Goal: Task Accomplishment & Management: Use online tool/utility

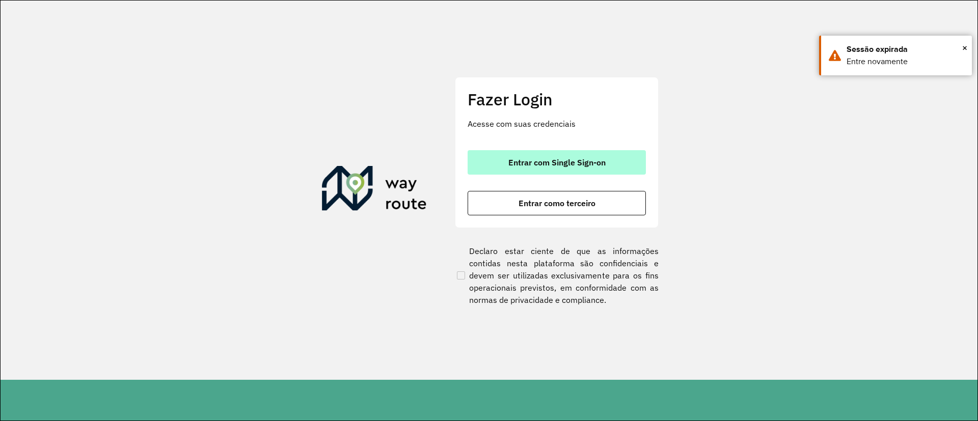
click at [588, 150] on button "Entrar com Single Sign-on" at bounding box center [556, 162] width 178 height 24
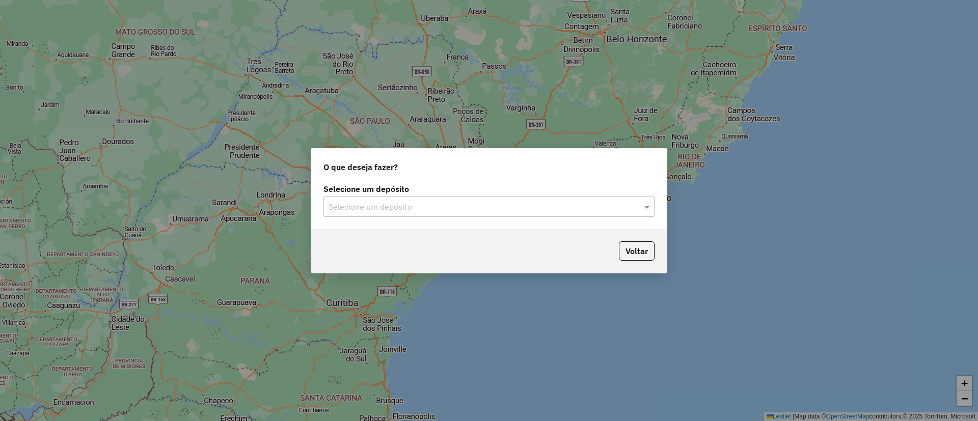
click at [519, 223] on div "Selecione um depósito Selecione um depósito" at bounding box center [488, 205] width 355 height 48
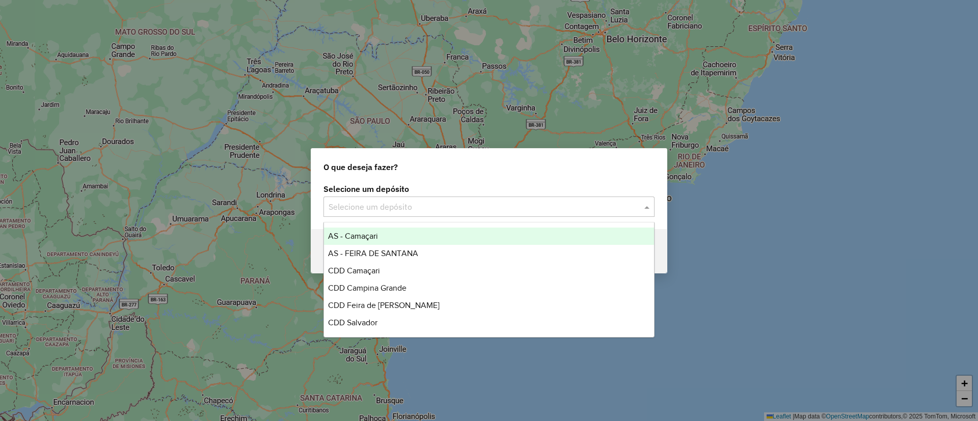
click at [493, 207] on input "text" at bounding box center [478, 207] width 300 height 12
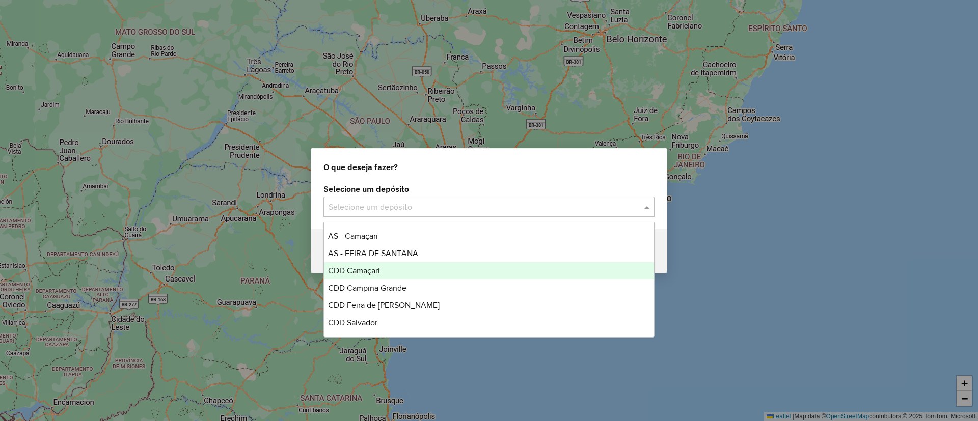
drag, startPoint x: 500, startPoint y: 281, endPoint x: 500, endPoint y: 270, distance: 10.7
click at [500, 270] on div "AS - Camaçari AS - FEIRA DE SANTANA CDD Camaçari CDD Campina Grande CDD Feira d…" at bounding box center [489, 280] width 330 height 104
click at [500, 270] on div "CDD Camaçari" at bounding box center [489, 270] width 330 height 17
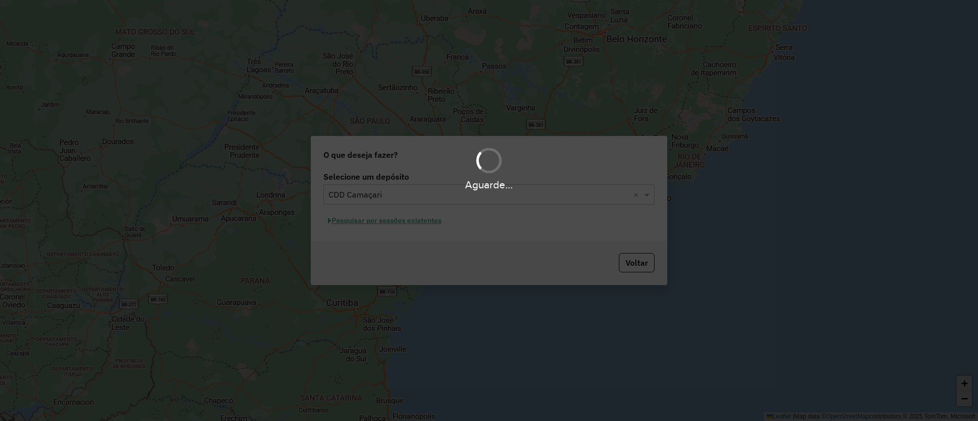
click at [400, 219] on div "Aguarde..." at bounding box center [489, 210] width 978 height 421
click at [400, 219] on button "Pesquisar por sessões existentes" at bounding box center [384, 221] width 123 height 16
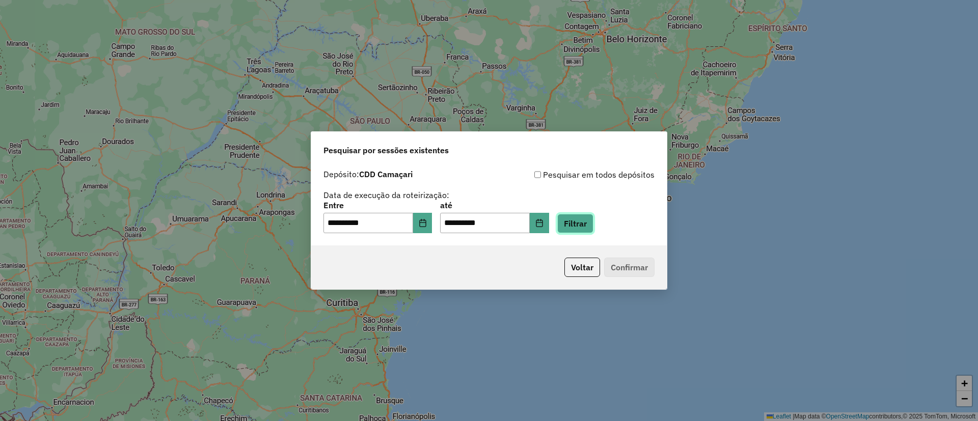
click at [584, 226] on button "Filtrar" at bounding box center [575, 223] width 36 height 19
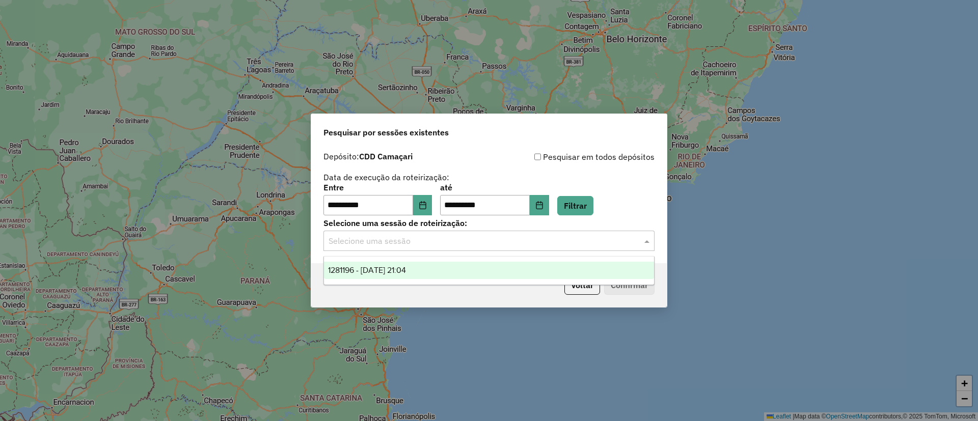
click at [594, 238] on input "text" at bounding box center [478, 241] width 300 height 12
click at [572, 256] on ng-dropdown-panel "1281196 - 23/09/2025 21:04" at bounding box center [488, 270] width 331 height 29
click at [572, 260] on ng-dropdown-panel "1281196 - 23/09/2025 21:04" at bounding box center [488, 270] width 331 height 29
click at [586, 271] on div "1281196 - 23/09/2025 21:04" at bounding box center [489, 270] width 330 height 17
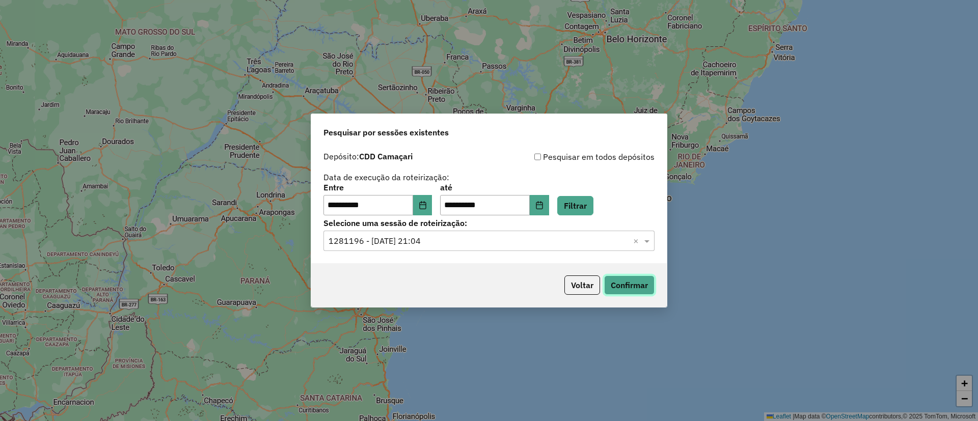
click at [631, 293] on button "Confirmar" at bounding box center [629, 284] width 50 height 19
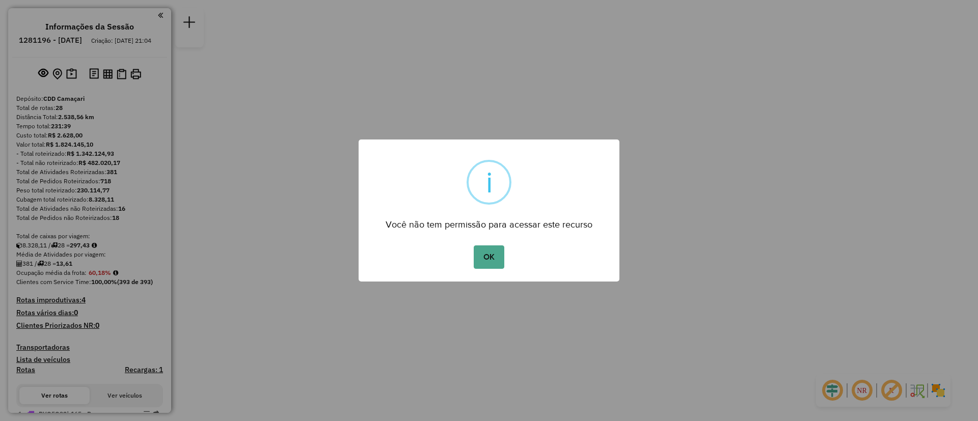
click at [474, 245] on button "OK" at bounding box center [489, 256] width 30 height 23
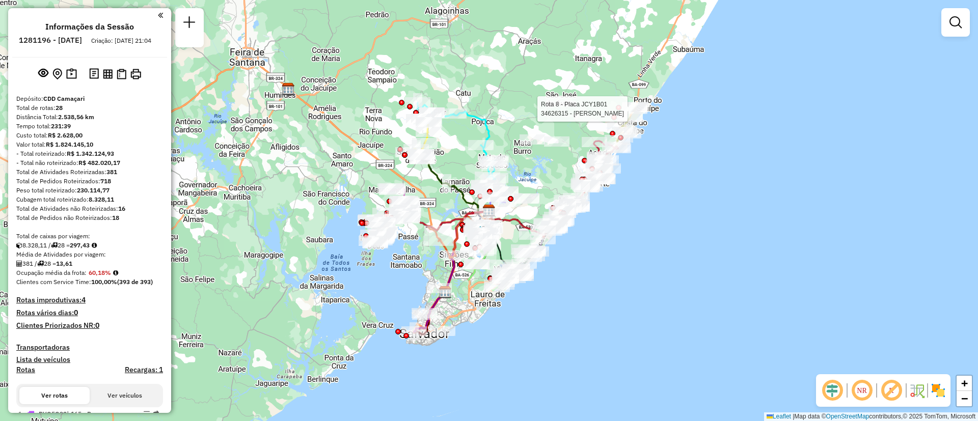
select select "**********"
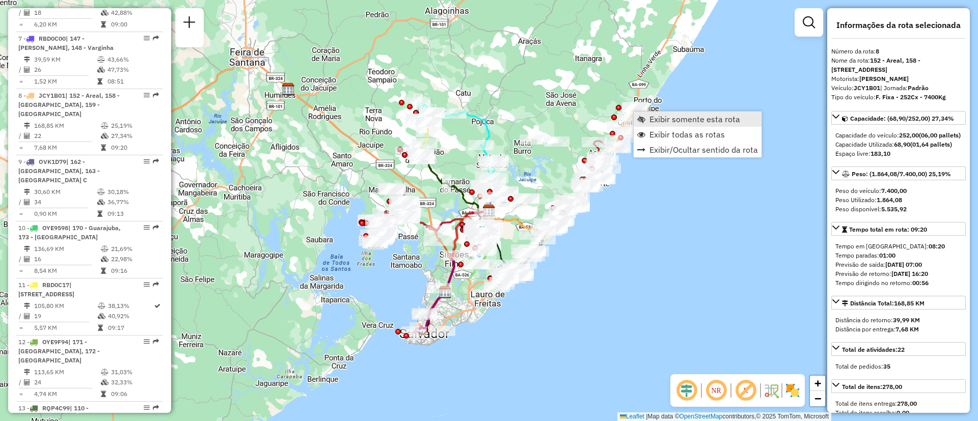
scroll to position [808, 0]
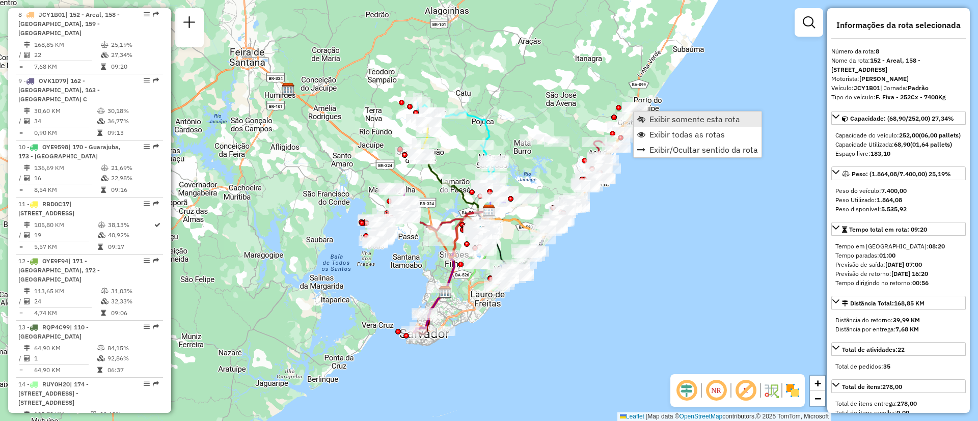
click at [693, 124] on link "Exibir somente esta rota" at bounding box center [697, 119] width 128 height 15
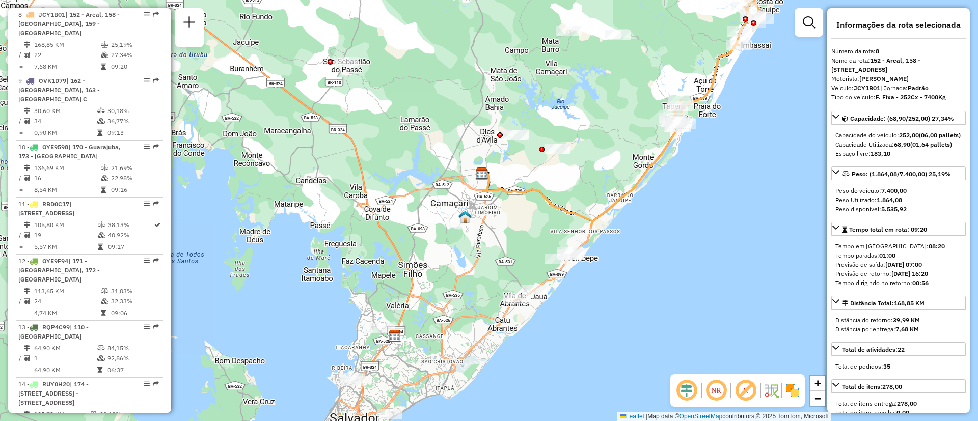
drag, startPoint x: 469, startPoint y: 258, endPoint x: 610, endPoint y: 144, distance: 180.6
click at [610, 144] on div "Janela de atendimento Grade de atendimento Capacidade Transportadoras Veículos …" at bounding box center [489, 210] width 978 height 421
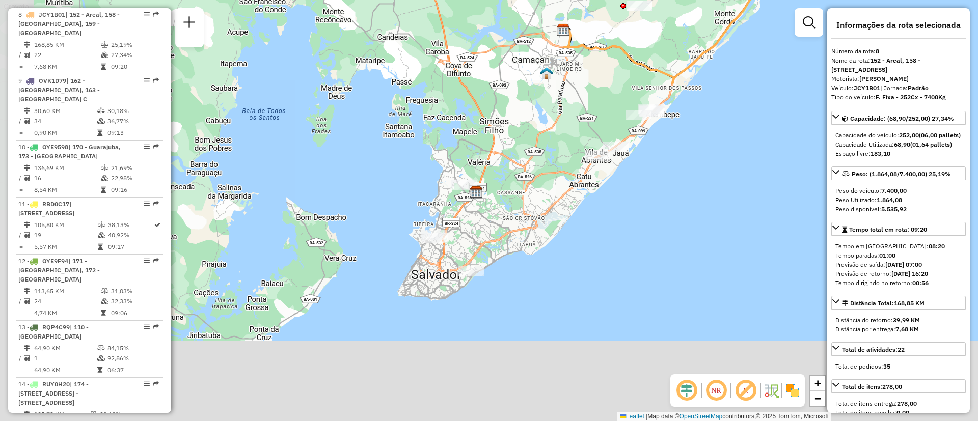
drag, startPoint x: 276, startPoint y: 252, endPoint x: 357, endPoint y: 108, distance: 165.1
click at [357, 108] on div "Janela de atendimento Grade de atendimento Capacidade Transportadoras Veículos …" at bounding box center [489, 210] width 978 height 421
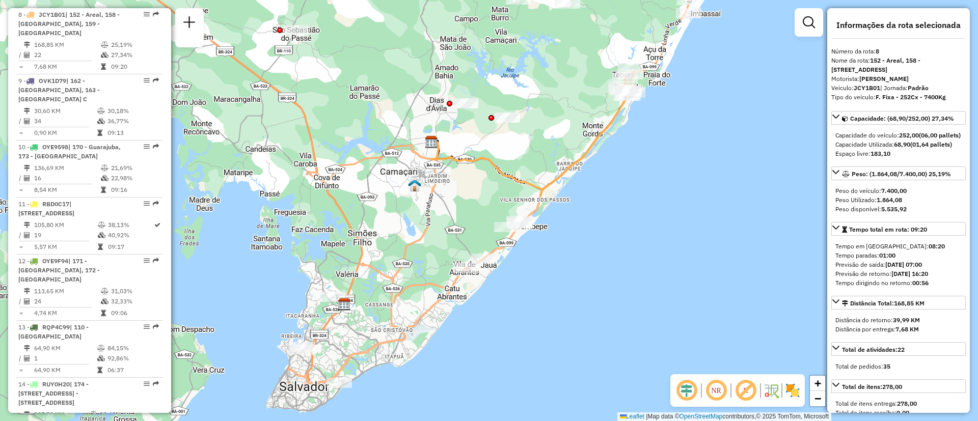
drag, startPoint x: 471, startPoint y: 105, endPoint x: 339, endPoint y: 217, distance: 172.7
click at [339, 217] on div "Janela de atendimento Grade de atendimento Capacidade Transportadoras Veículos …" at bounding box center [489, 210] width 978 height 421
click at [408, 219] on div "Janela de atendimento Grade de atendimento Capacidade Transportadoras Veículos …" at bounding box center [489, 210] width 978 height 421
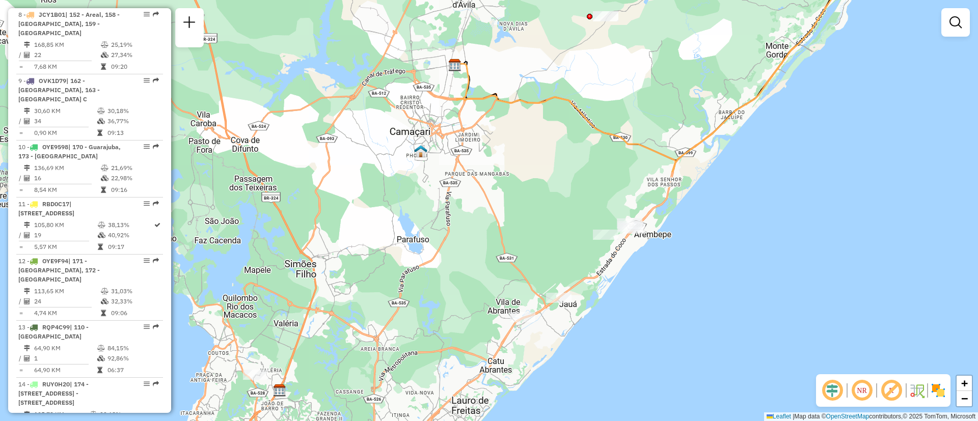
click at [555, 212] on div "Janela de atendimento Grade de atendimento Capacidade Transportadoras Veículos …" at bounding box center [489, 210] width 978 height 421
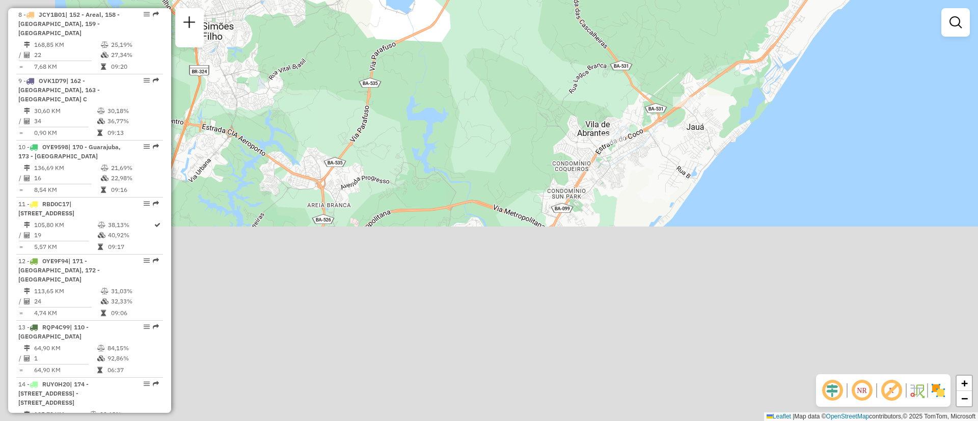
drag, startPoint x: 593, startPoint y: 254, endPoint x: 716, endPoint y: -27, distance: 307.1
click at [716, 0] on html "Aguarde... Pop-up bloqueado! Seu navegador bloqueou automáticamente a abertura …" at bounding box center [489, 210] width 978 height 421
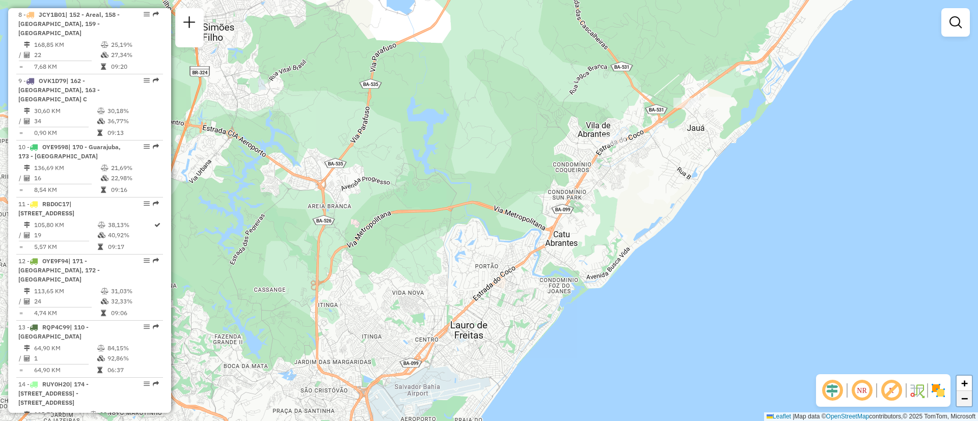
click at [967, 399] on span "−" at bounding box center [964, 398] width 7 height 13
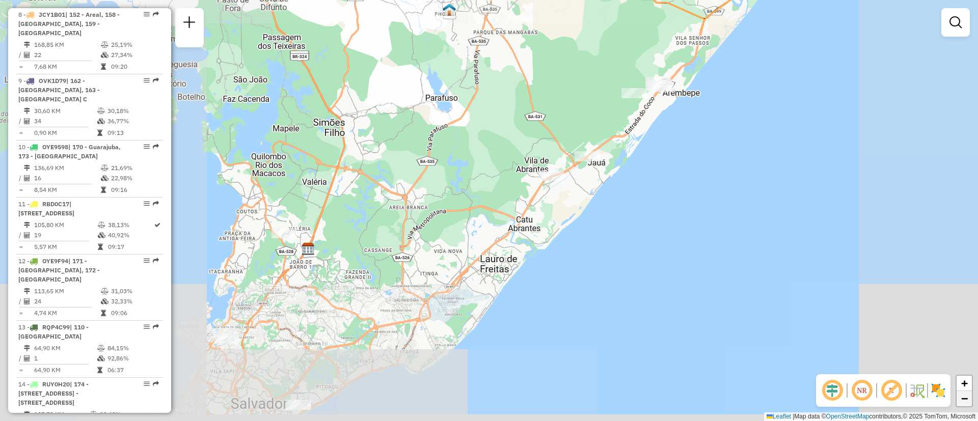
click at [967, 399] on span "−" at bounding box center [964, 398] width 7 height 13
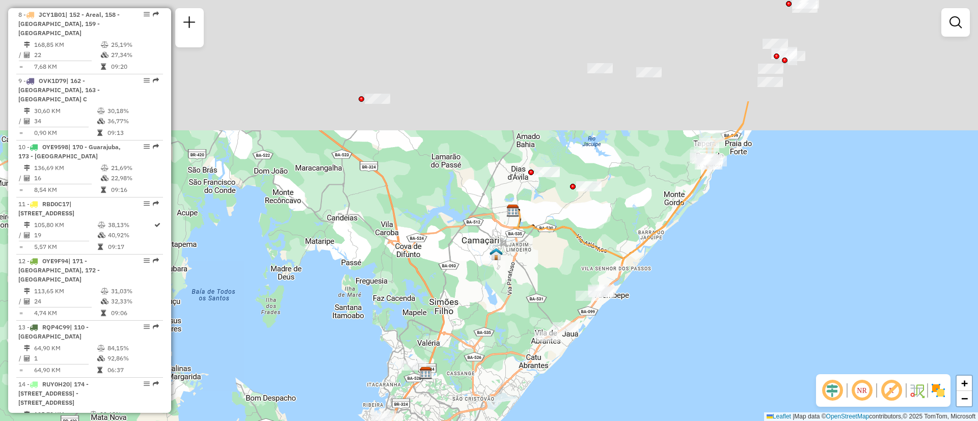
drag, startPoint x: 597, startPoint y: 56, endPoint x: 624, endPoint y: 205, distance: 151.6
click at [624, 205] on div "Janela de atendimento Grade de atendimento Capacidade Transportadoras Veículos …" at bounding box center [489, 210] width 978 height 421
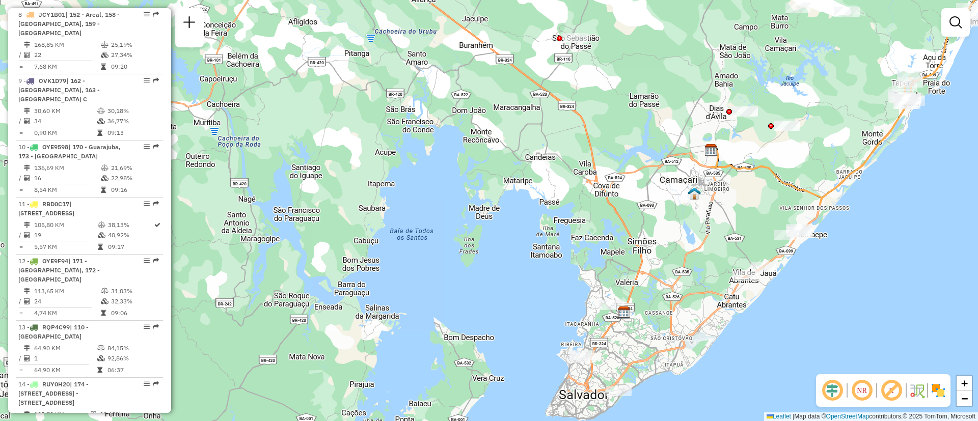
drag, startPoint x: 649, startPoint y: 131, endPoint x: 847, endPoint y: 63, distance: 209.7
click at [847, 63] on div "Janela de atendimento Grade de atendimento Capacidade Transportadoras Veículos …" at bounding box center [489, 210] width 978 height 421
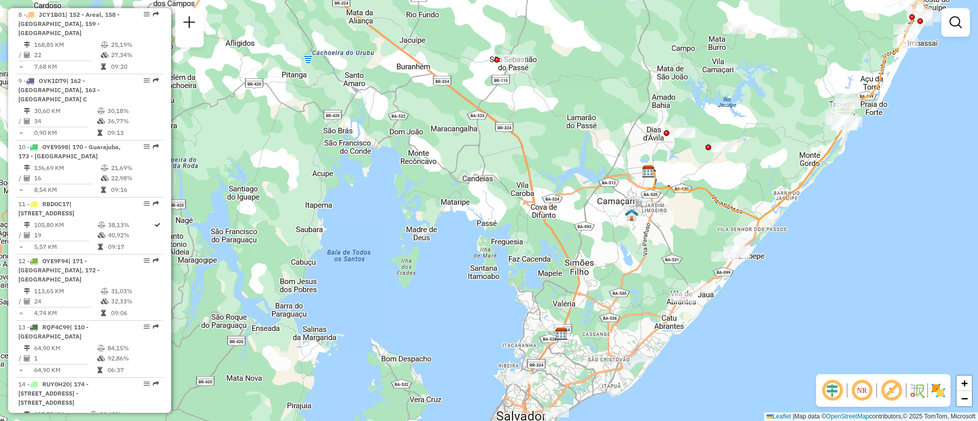
drag, startPoint x: 804, startPoint y: 205, endPoint x: 583, endPoint y: 250, distance: 225.0
click at [583, 250] on div "Janela de atendimento Grade de atendimento Capacidade Transportadoras Veículos …" at bounding box center [489, 210] width 978 height 421
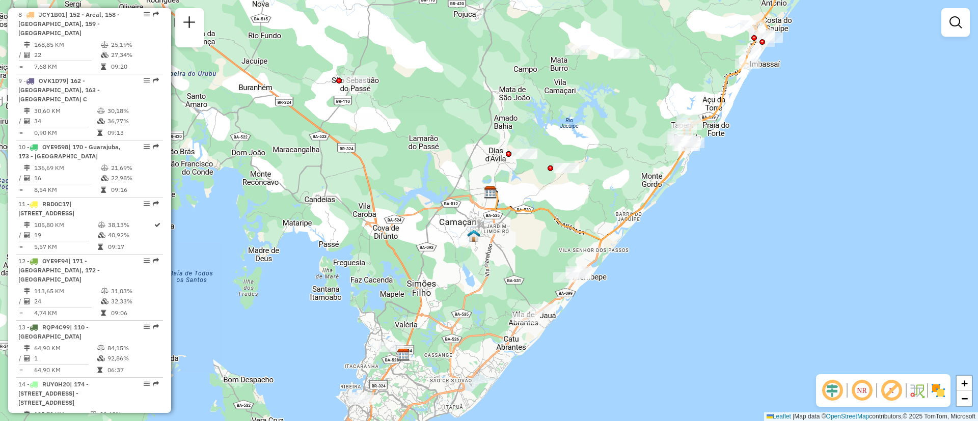
drag, startPoint x: 745, startPoint y: 147, endPoint x: 740, endPoint y: 275, distance: 128.9
click at [740, 275] on div "Janela de atendimento Grade de atendimento Capacidade Transportadoras Veículos …" at bounding box center [489, 210] width 978 height 421
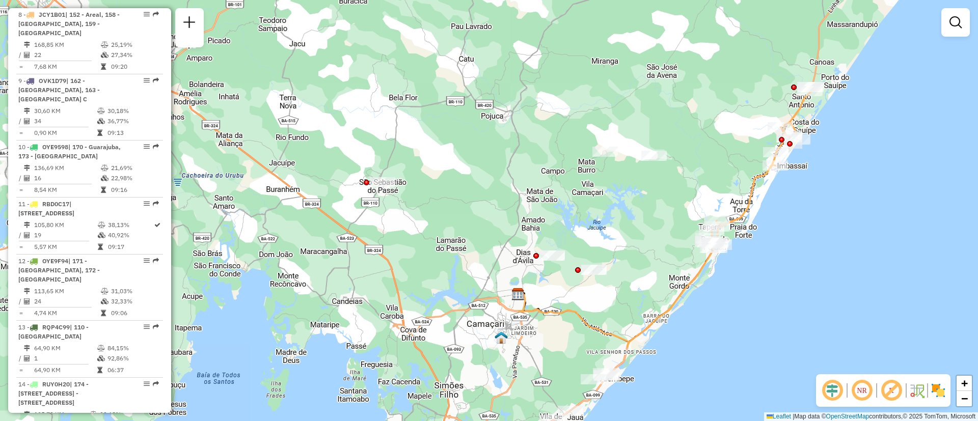
drag, startPoint x: 626, startPoint y: 261, endPoint x: 733, endPoint y: 180, distance: 134.1
click at [733, 180] on div "Janela de atendimento Grade de atendimento Capacidade Transportadoras Veículos …" at bounding box center [489, 210] width 978 height 421
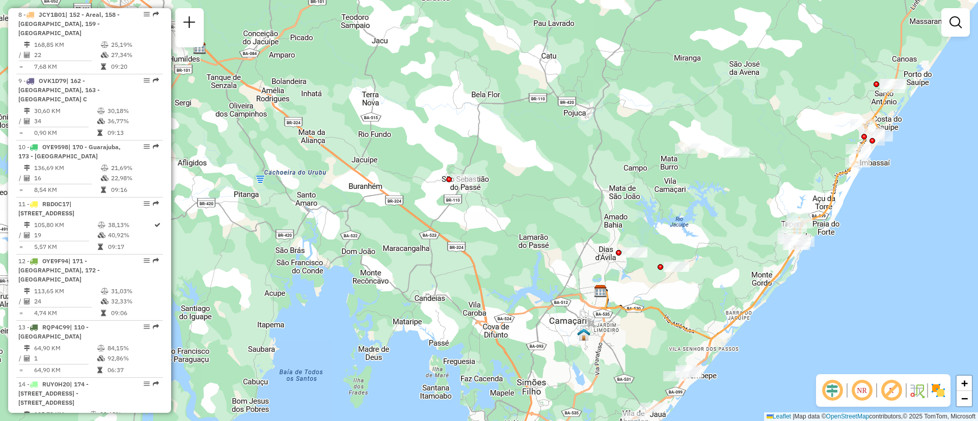
drag, startPoint x: 742, startPoint y: 209, endPoint x: 763, endPoint y: 157, distance: 55.5
click at [763, 157] on div "Janela de atendimento Grade de atendimento Capacidade Transportadoras Veículos …" at bounding box center [489, 210] width 978 height 421
